Goal: Task Accomplishment & Management: Use online tool/utility

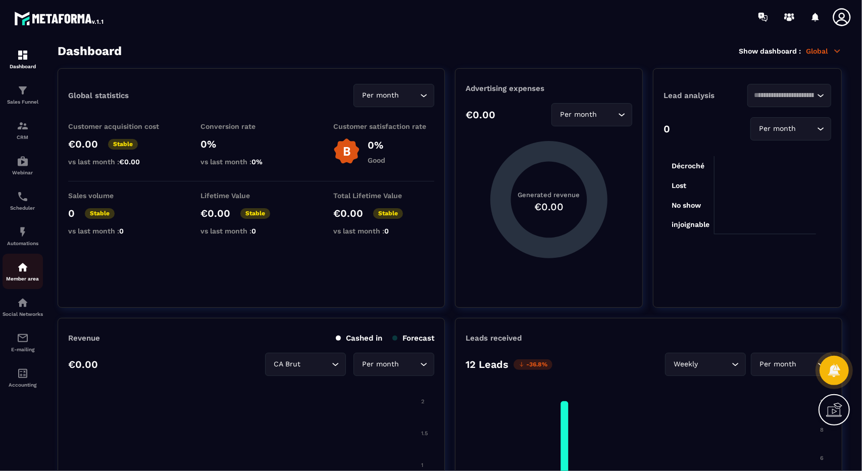
click at [27, 281] on p "Member area" at bounding box center [23, 279] width 40 height 6
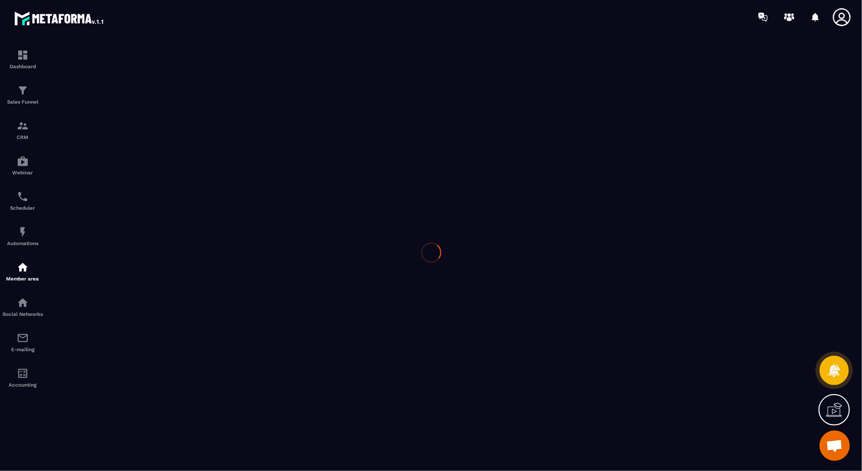
scroll to position [5545, 0]
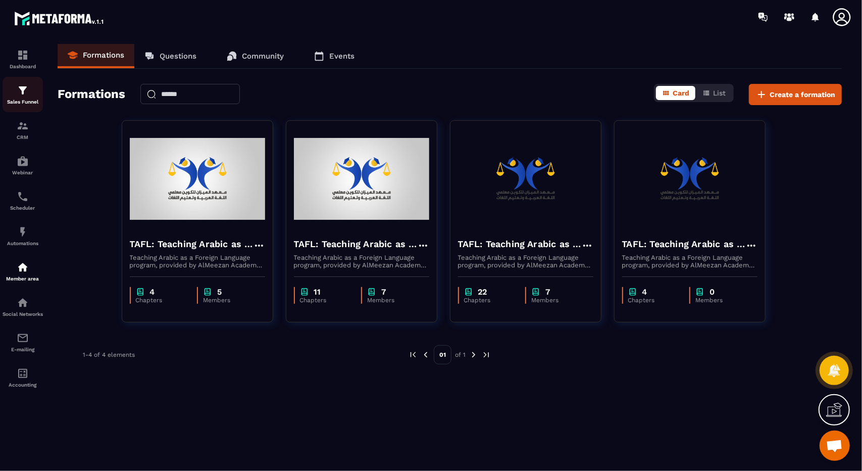
click at [29, 96] on div "Sales Funnel" at bounding box center [23, 94] width 40 height 20
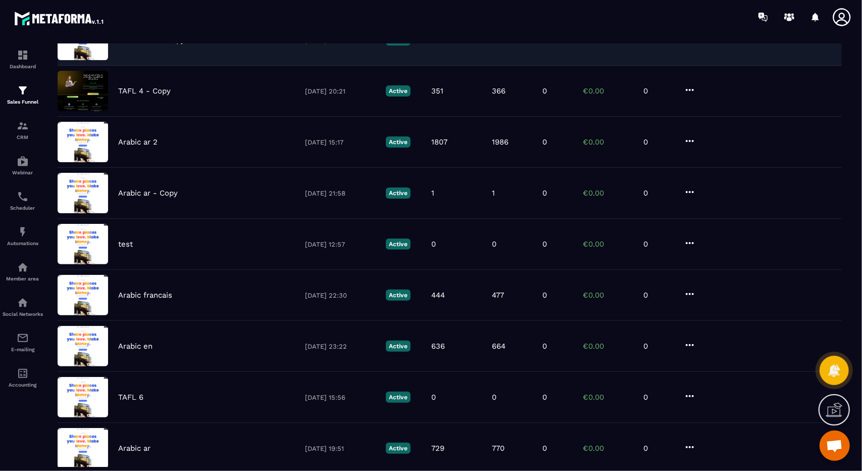
scroll to position [238, 0]
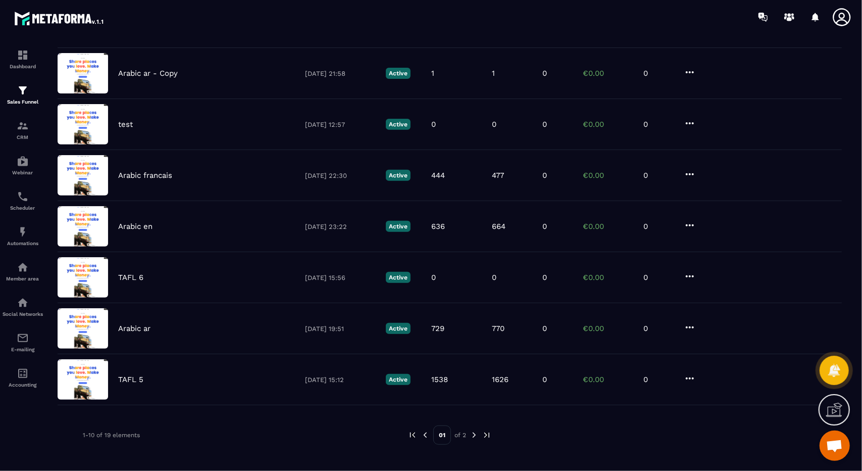
click at [496, 434] on div "1-10 of 19 elements 01 of 2" at bounding box center [450, 434] width 784 height 19
click at [490, 433] on img at bounding box center [486, 434] width 9 height 9
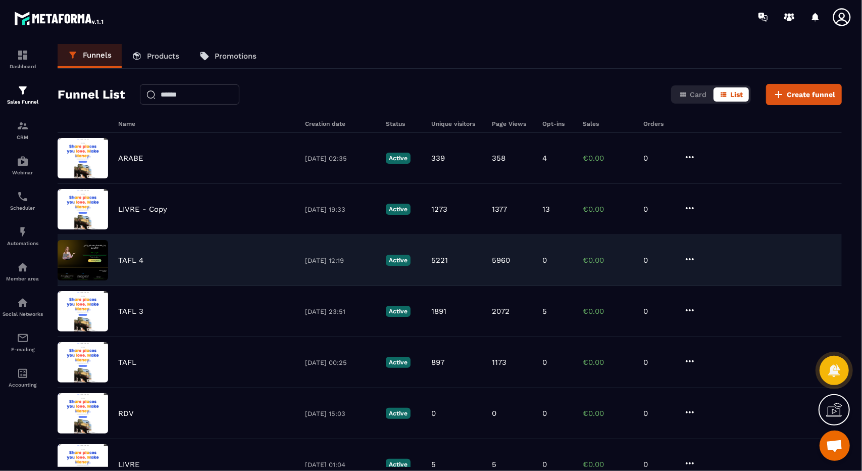
click at [298, 286] on div "TAFL 4 05/06/2025 12:19 Active 5221 5960 0 €0.00 0" at bounding box center [450, 311] width 784 height 51
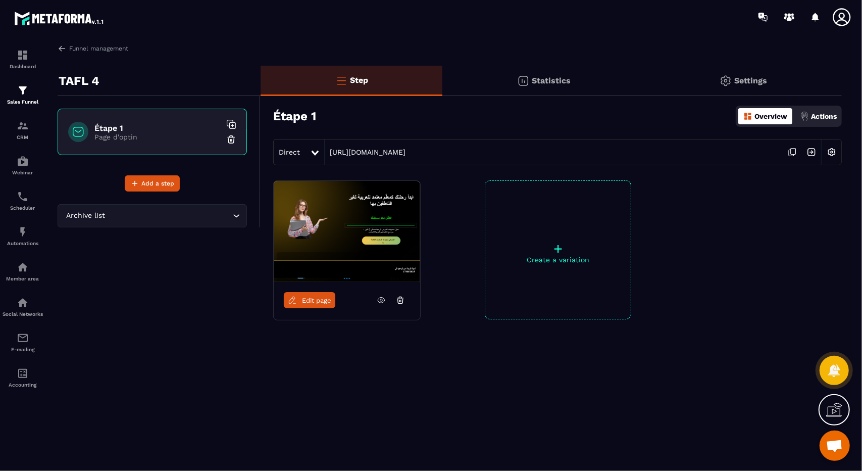
click at [790, 151] on icon at bounding box center [792, 151] width 19 height 19
click at [784, 151] on icon at bounding box center [792, 151] width 19 height 19
click at [793, 151] on icon at bounding box center [792, 151] width 19 height 19
click at [301, 304] on link "Edit page" at bounding box center [310, 300] width 52 height 16
